Goal: Task Accomplishment & Management: Complete application form

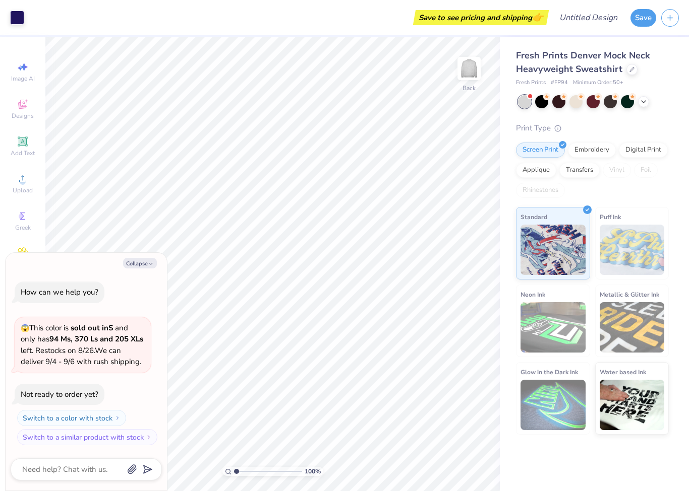
type textarea "x"
click at [576, 20] on input "Design Title" at bounding box center [600, 18] width 49 height 20
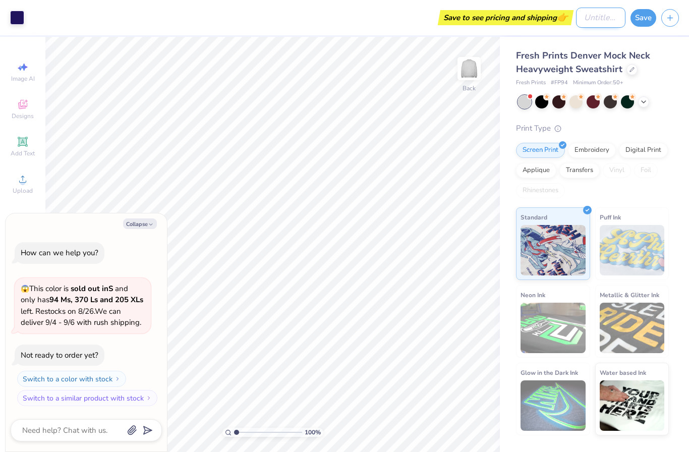
type input "d"
type textarea "x"
type input "de"
type textarea "x"
type input "deb"
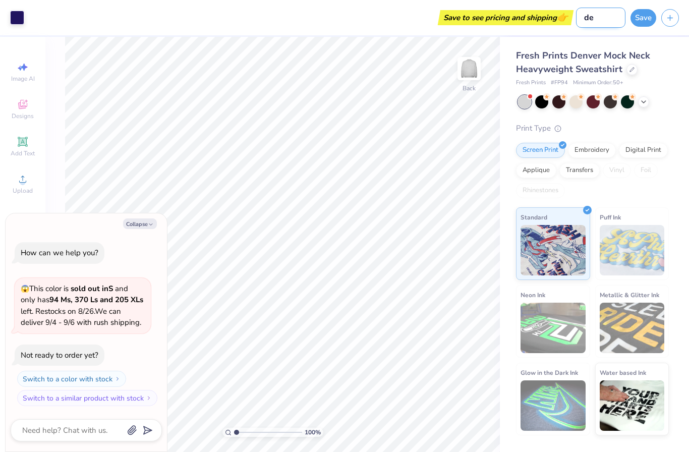
type textarea "x"
type input "deba"
type textarea "x"
type input "debat"
type textarea "x"
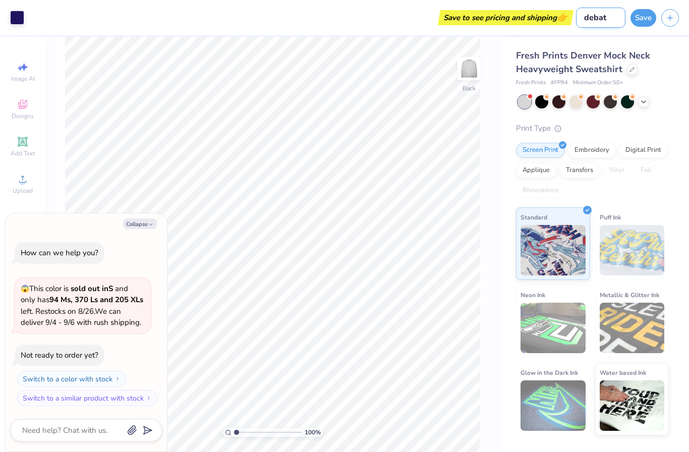
type input "debate"
type textarea "x"
type input "debate"
click at [646, 16] on button "Save" at bounding box center [643, 17] width 26 height 18
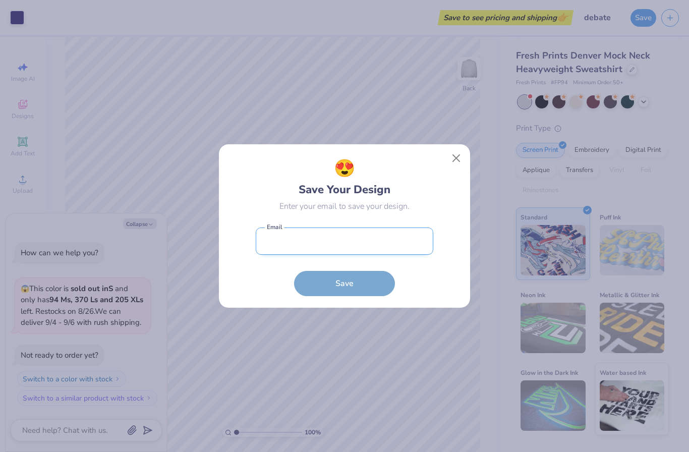
click at [393, 239] on input "email" at bounding box center [344, 241] width 177 height 28
type input "[EMAIL_ADDRESS][DOMAIN_NAME]"
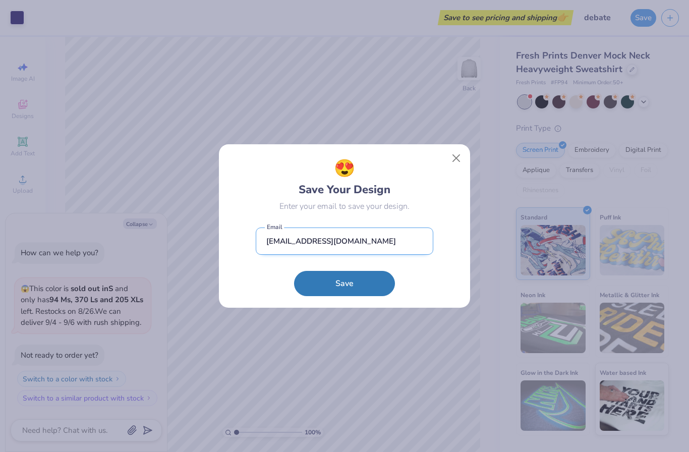
click at [344, 283] on button "Save" at bounding box center [344, 283] width 101 height 25
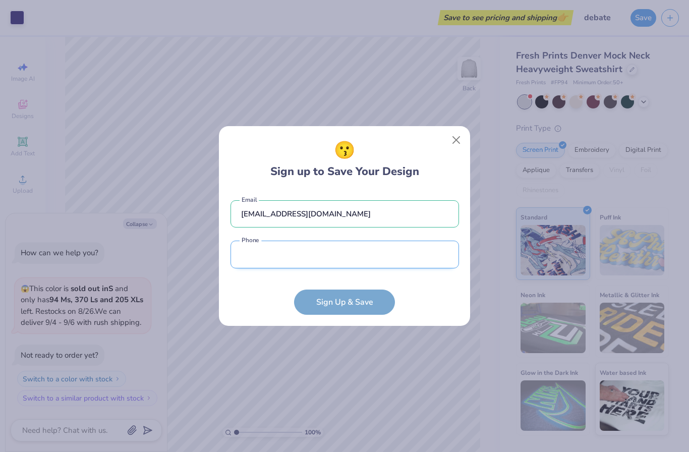
click at [325, 247] on input "tel" at bounding box center [344, 254] width 228 height 28
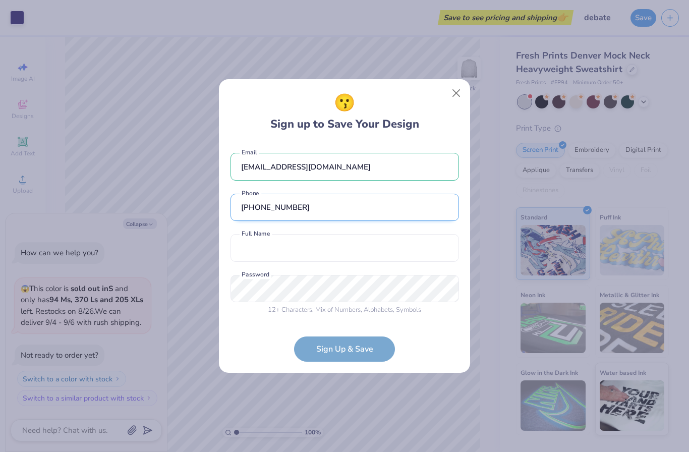
type input "[PHONE_NUMBER]"
click at [311, 248] on input "text" at bounding box center [344, 248] width 228 height 28
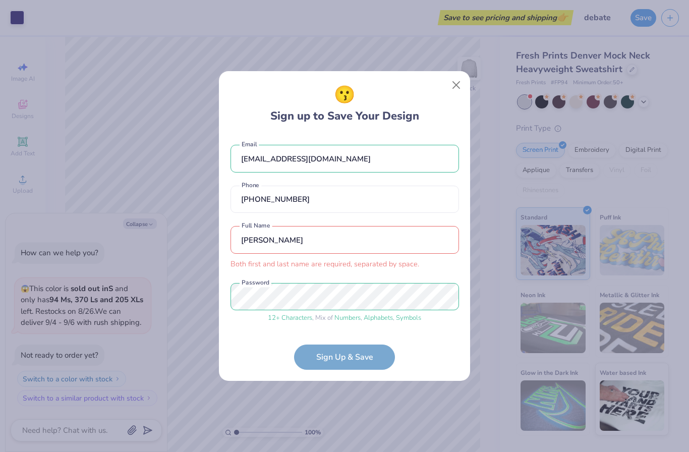
click at [327, 242] on input "[PERSON_NAME]" at bounding box center [344, 240] width 228 height 28
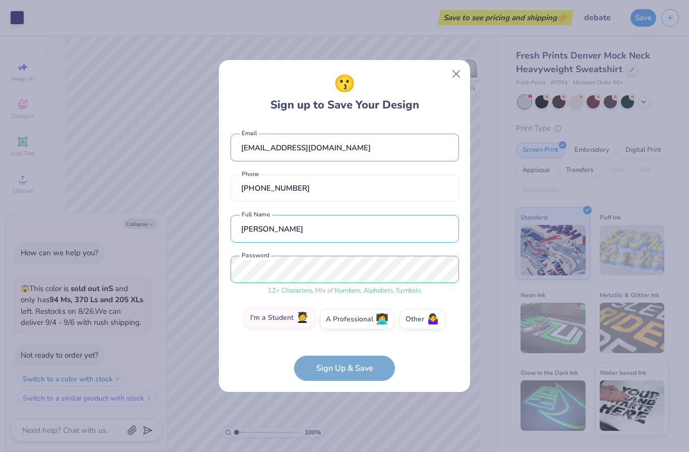
type input "[PERSON_NAME]"
click at [293, 324] on label "I'm a Student 🧑‍🎓" at bounding box center [279, 317] width 71 height 20
click at [341, 324] on input "I'm a Student 🧑‍🎓" at bounding box center [344, 321] width 7 height 7
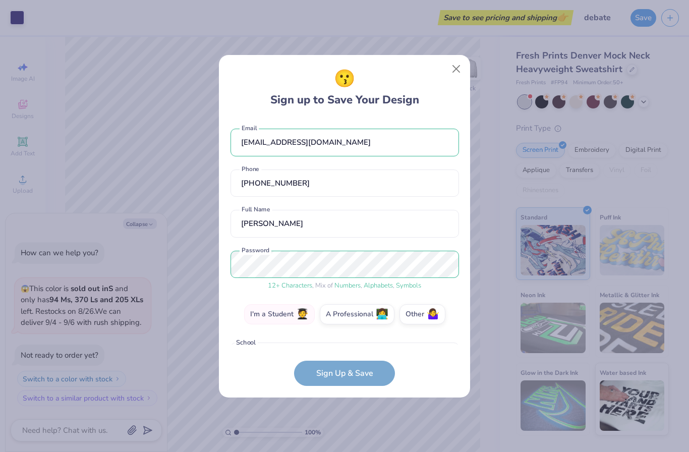
scroll to position [25, 0]
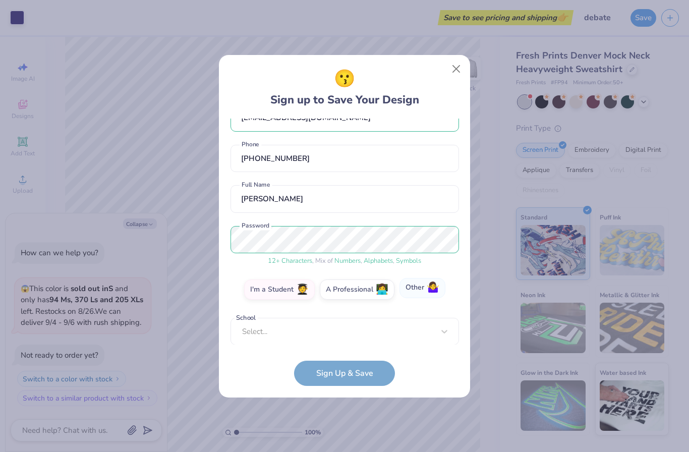
click at [417, 296] on label "Other 🤷‍♀️" at bounding box center [422, 288] width 46 height 20
click at [348, 313] on input "Other 🤷‍♀️" at bounding box center [344, 316] width 7 height 7
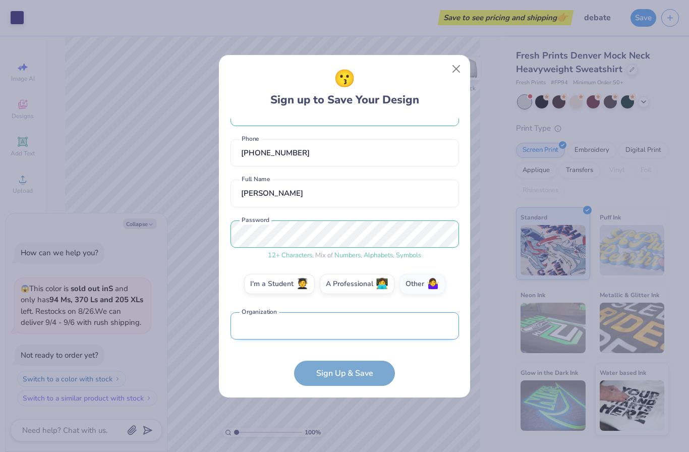
click at [399, 332] on input "text" at bounding box center [344, 326] width 228 height 28
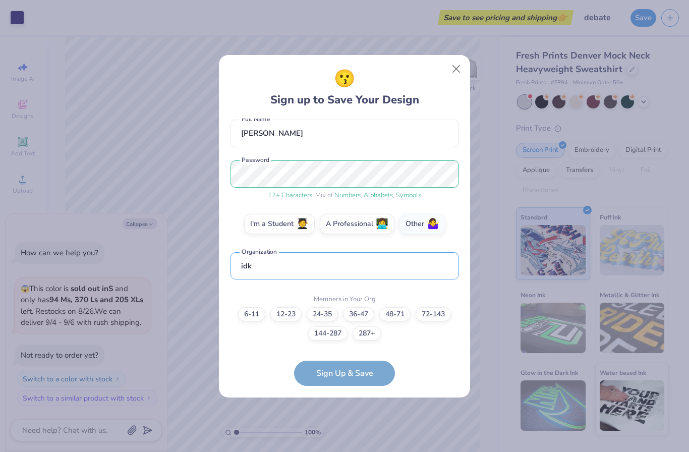
type input "idk"
click at [362, 384] on form "[EMAIL_ADDRESS][DOMAIN_NAME] Email [PHONE_NUMBER] Phone [PERSON_NAME] Full Name…" at bounding box center [344, 251] width 228 height 267
click at [291, 311] on label "12-23" at bounding box center [285, 312] width 31 height 14
click at [341, 410] on input "12-23" at bounding box center [344, 413] width 7 height 7
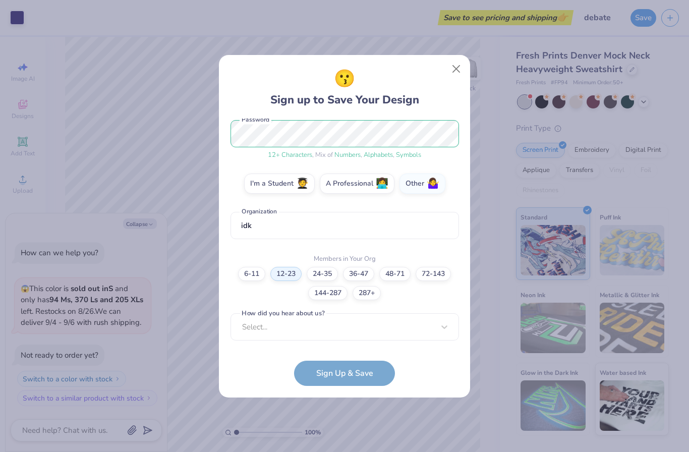
click at [344, 379] on form "[EMAIL_ADDRESS][DOMAIN_NAME] Email [PHONE_NUMBER] Phone [PERSON_NAME] Full Name…" at bounding box center [344, 251] width 228 height 267
click at [291, 332] on div "Select..." at bounding box center [344, 327] width 228 height 28
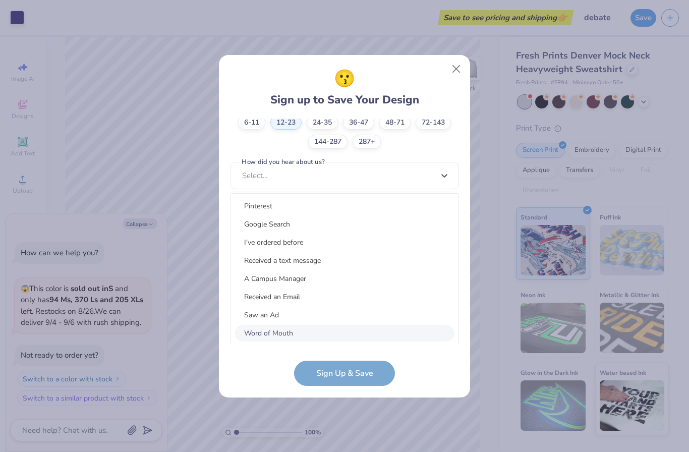
click at [290, 333] on div "Word of Mouth" at bounding box center [344, 333] width 219 height 17
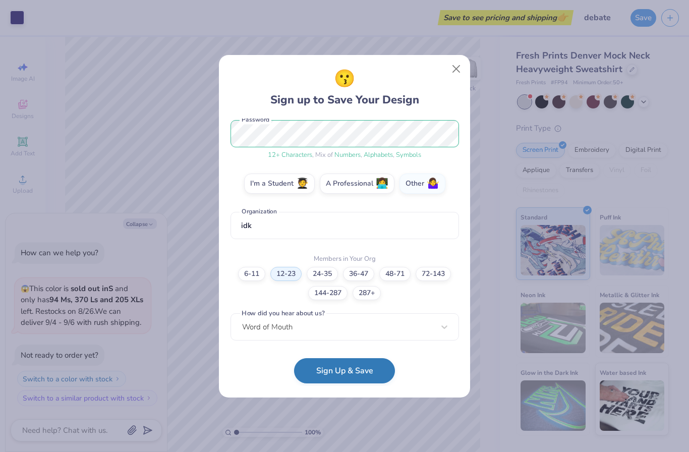
click at [333, 365] on button "Sign Up & Save" at bounding box center [344, 370] width 101 height 25
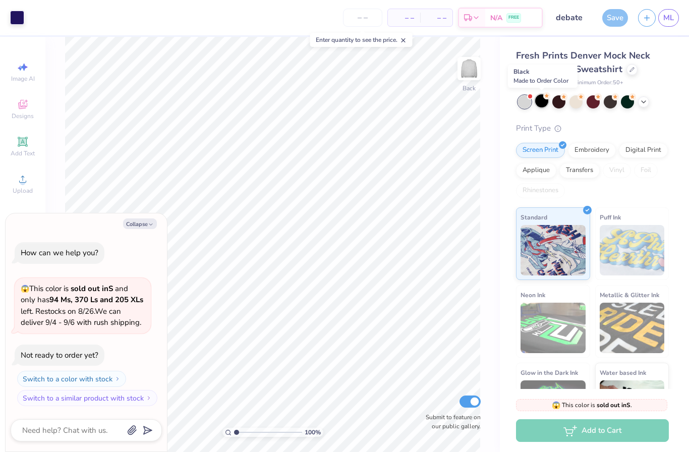
click at [546, 103] on div at bounding box center [541, 100] width 13 height 13
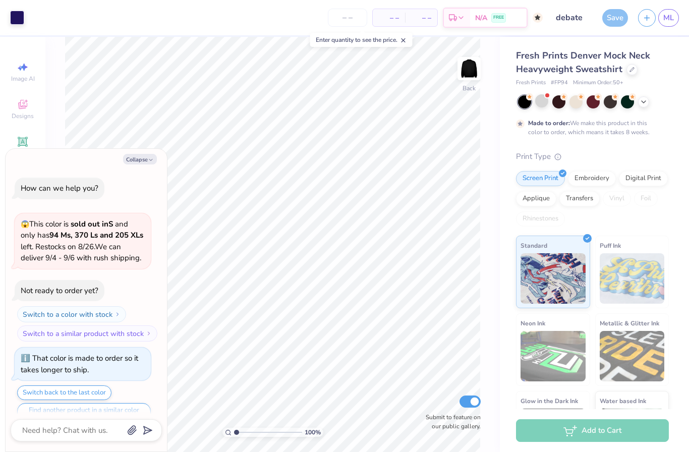
scroll to position [17, 0]
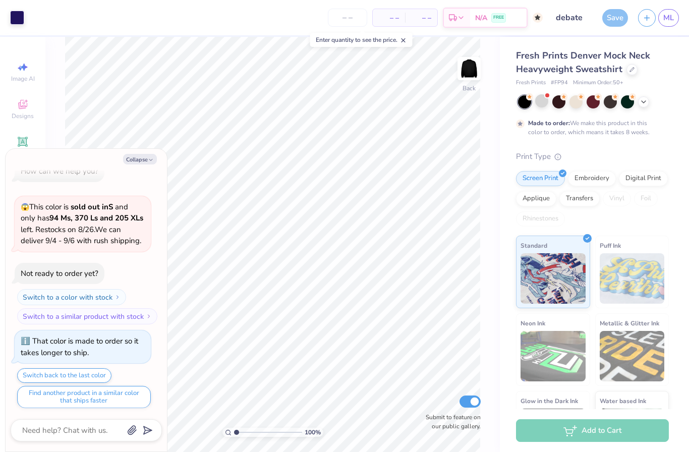
click at [567, 107] on div at bounding box center [593, 101] width 151 height 13
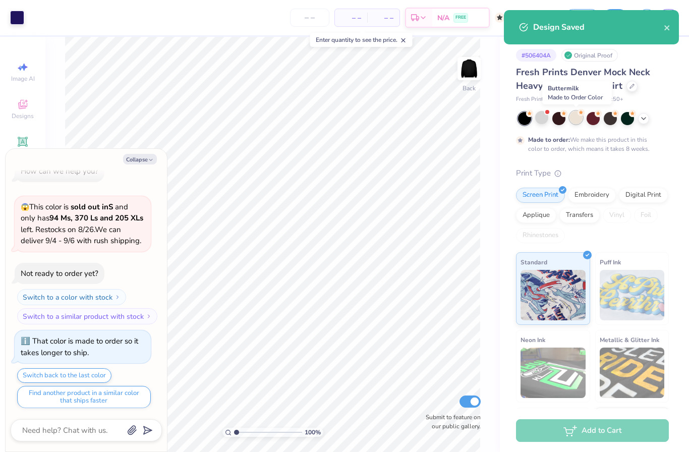
click at [576, 115] on div at bounding box center [575, 117] width 13 height 13
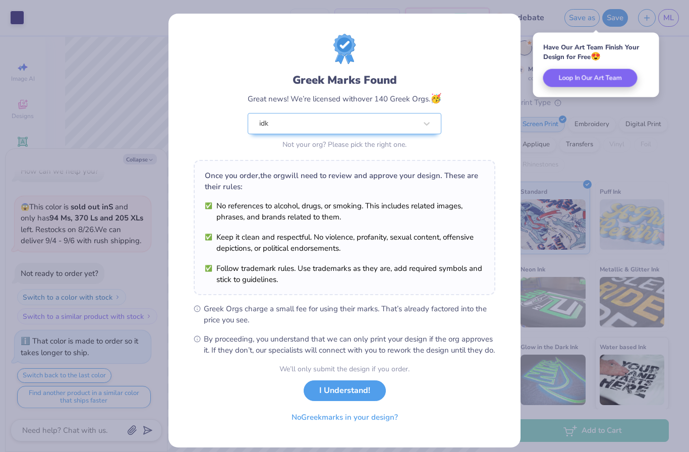
click at [628, 163] on div "Greek Marks Found Great news! We’re licensed with over 140 Greek Orgs. 🥳 idk No…" at bounding box center [344, 226] width 689 height 452
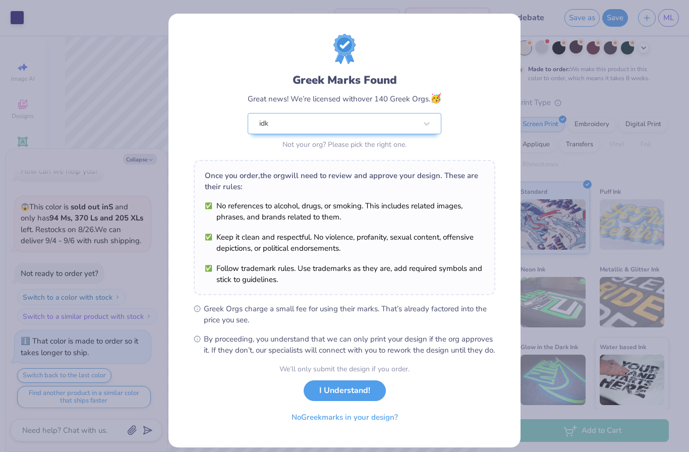
click at [628, 163] on div "Greek Marks Found Great news! We’re licensed with over 140 Greek Orgs. 🥳 idk No…" at bounding box center [344, 226] width 689 height 452
click at [357, 396] on button "I Understand!" at bounding box center [344, 388] width 82 height 21
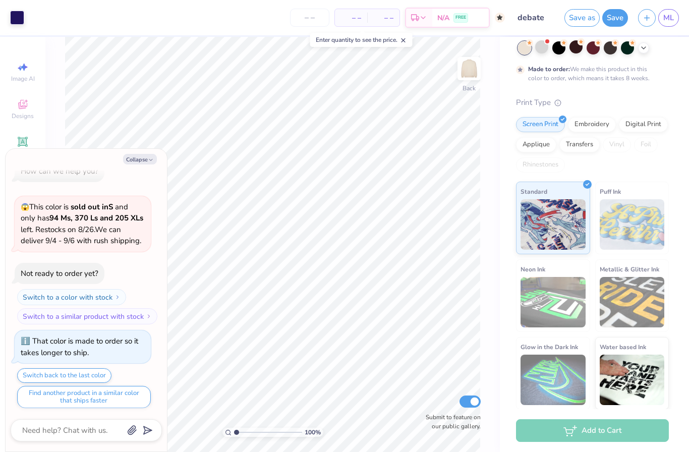
scroll to position [44, 0]
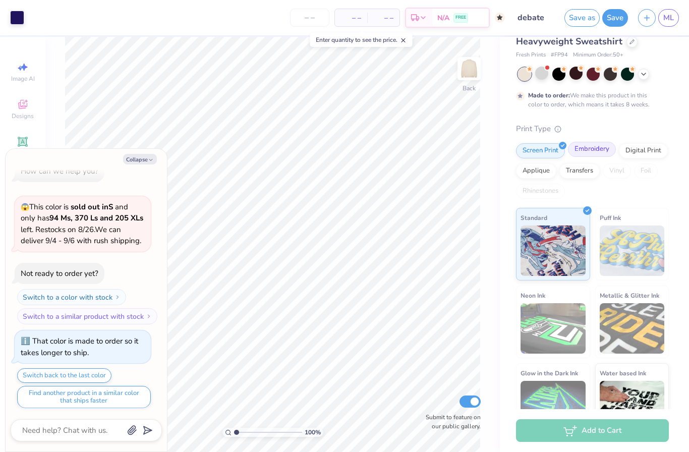
click at [592, 151] on div "Embroidery" at bounding box center [592, 149] width 48 height 15
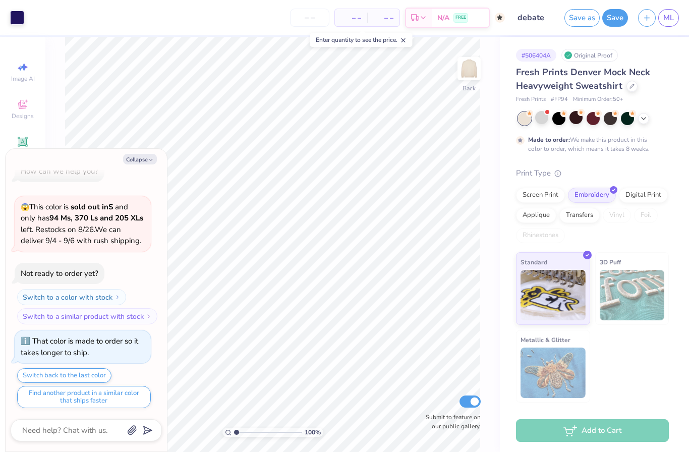
scroll to position [0, 0]
click at [642, 192] on div "Digital Print" at bounding box center [643, 193] width 49 height 15
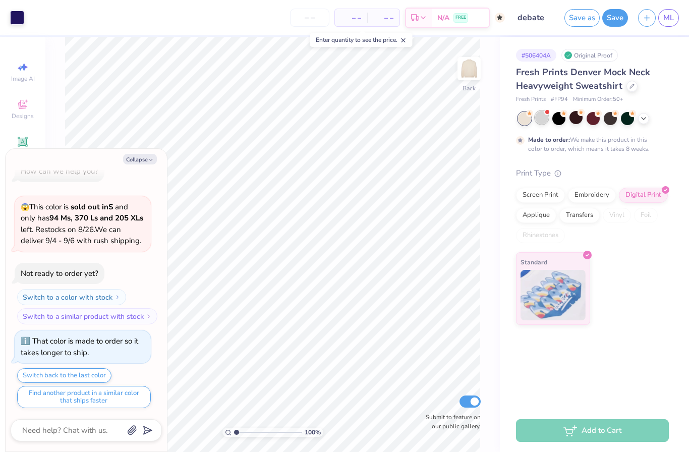
click at [547, 118] on div at bounding box center [541, 117] width 13 height 13
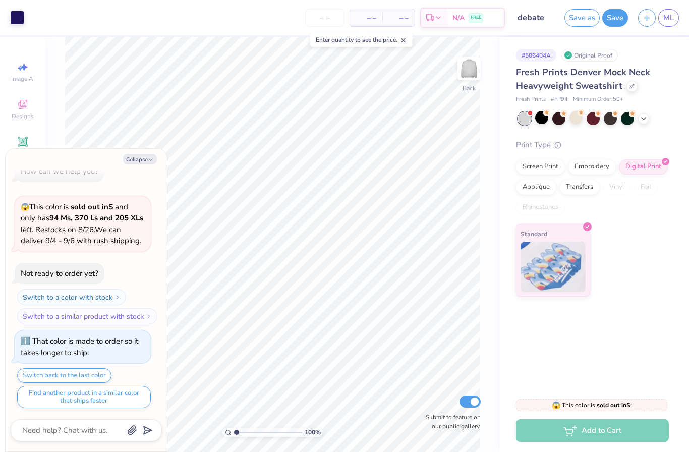
scroll to position [208, 0]
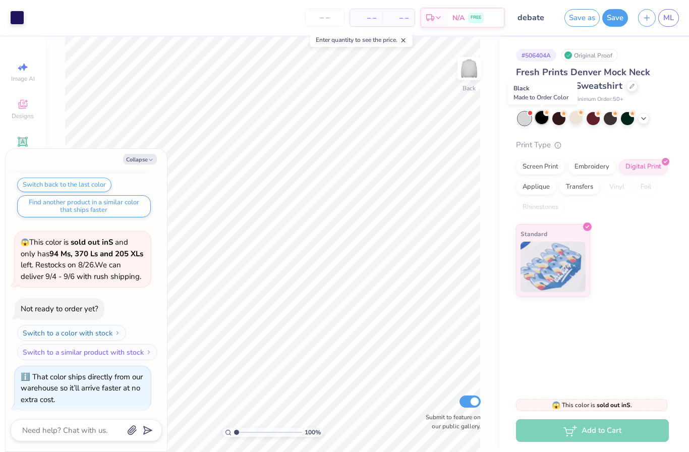
click at [539, 123] on div at bounding box center [541, 117] width 13 height 13
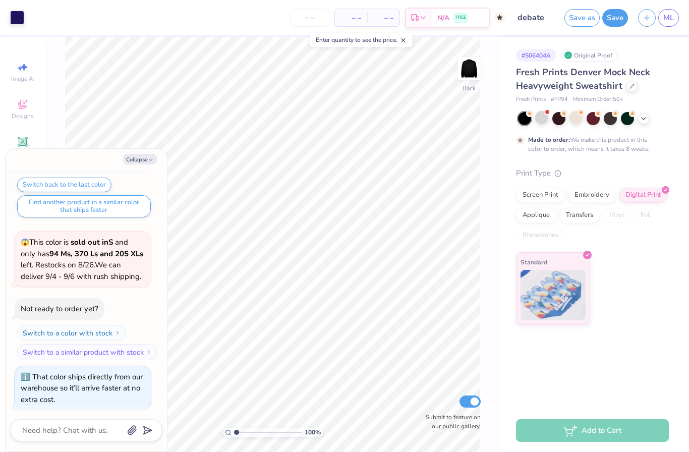
scroll to position [291, 0]
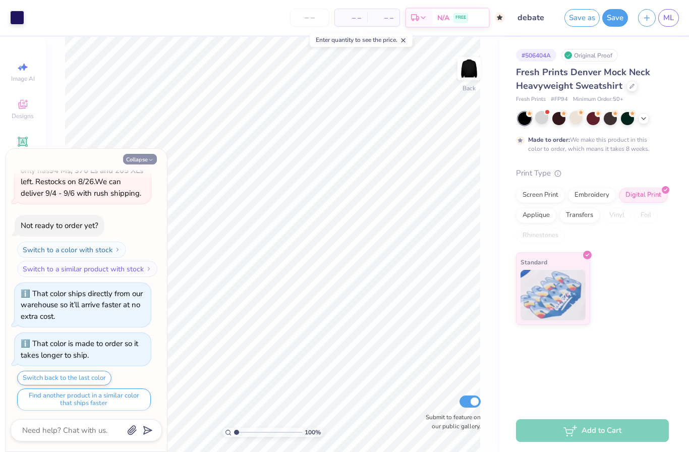
click at [140, 158] on button "Collapse" at bounding box center [140, 159] width 34 height 11
type textarea "x"
